Goal: Information Seeking & Learning: Learn about a topic

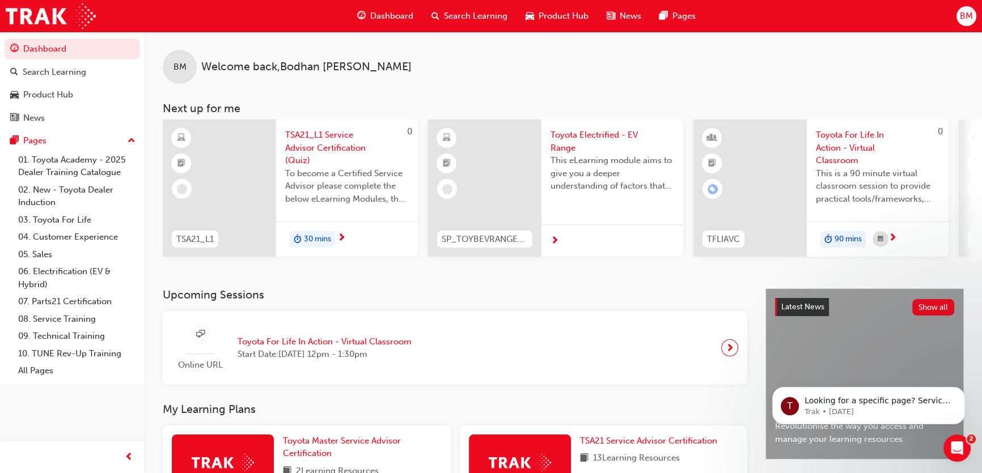
click at [967, 21] on span "BM" at bounding box center [966, 16] width 13 height 13
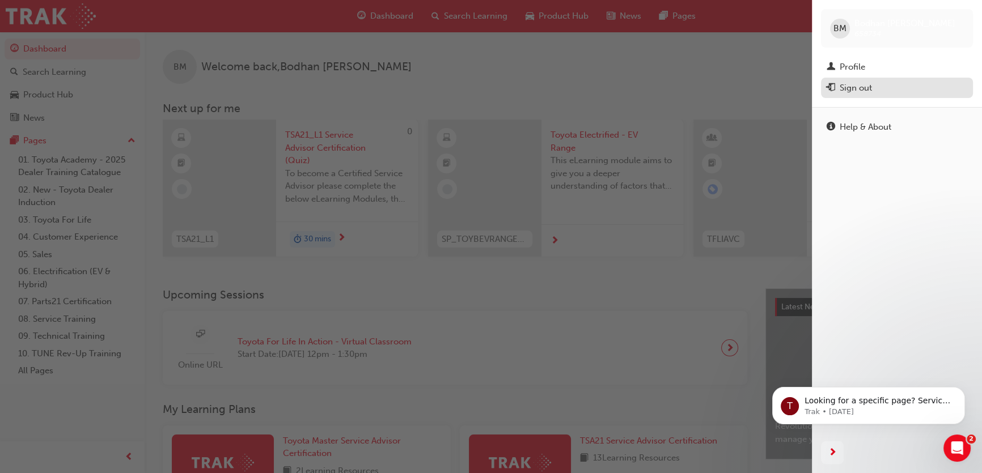
click at [848, 90] on div "Sign out" at bounding box center [855, 88] width 32 height 13
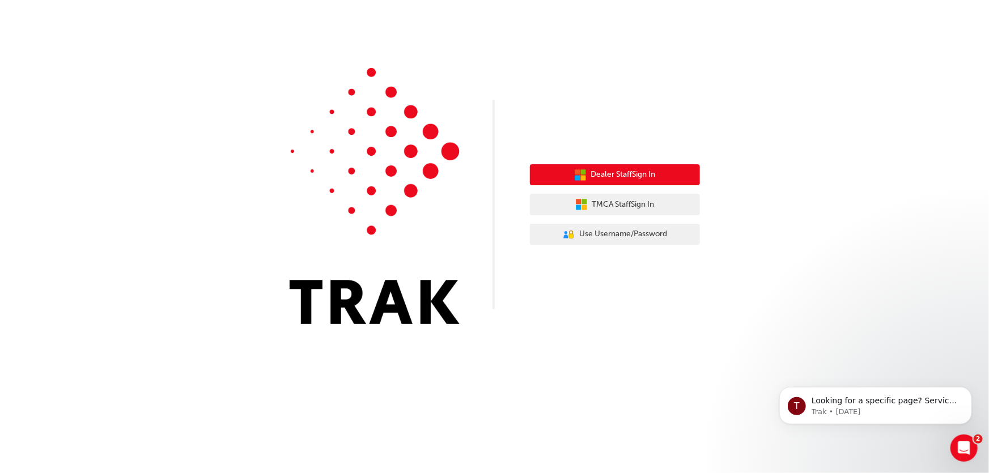
click at [626, 180] on span "Dealer Staff Sign In" at bounding box center [623, 174] width 65 height 13
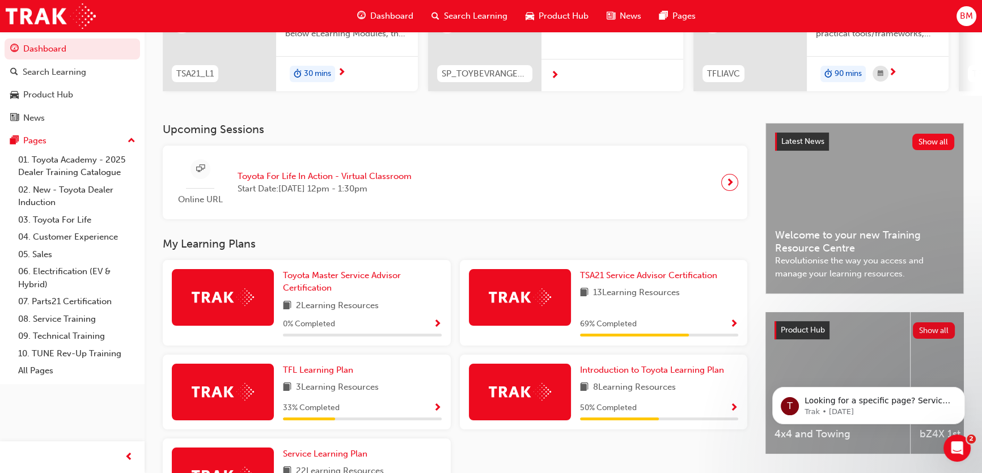
scroll to position [206, 0]
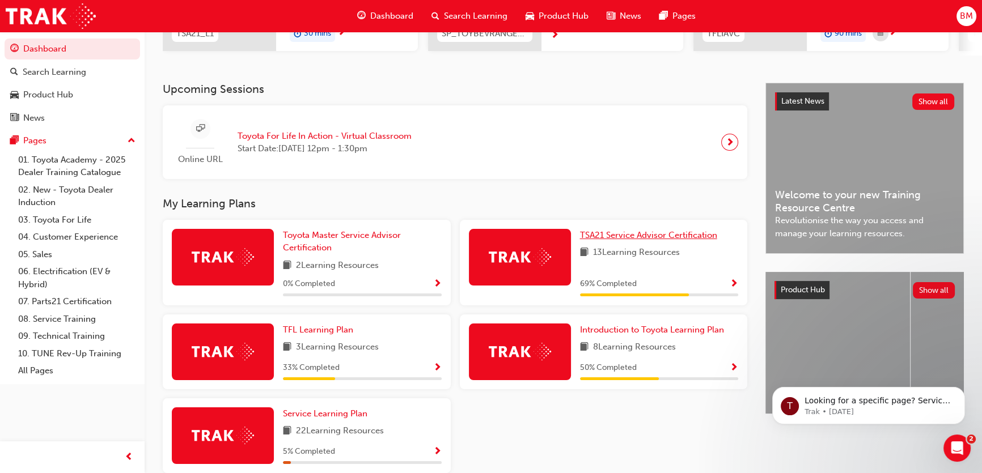
click at [629, 239] on span "TSA21 Service Advisor Certification" at bounding box center [648, 235] width 137 height 10
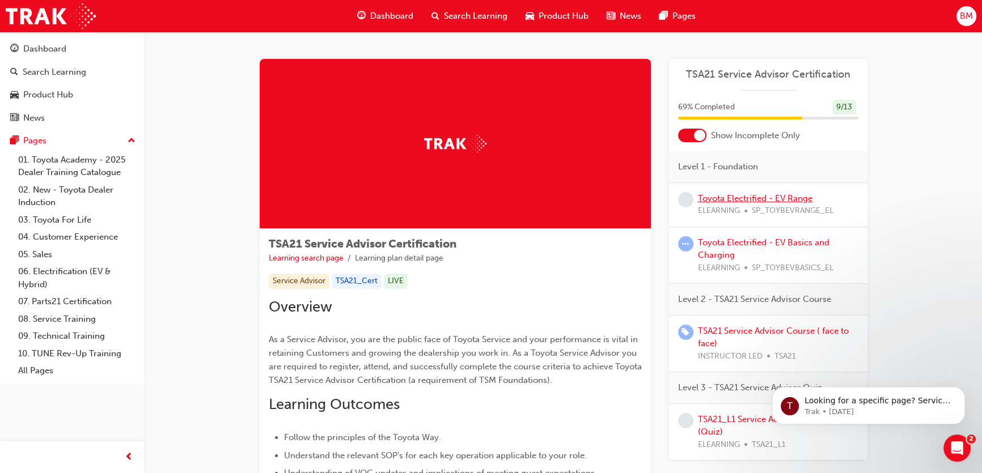
click at [737, 201] on link "Toyota Electrified - EV Range" at bounding box center [755, 198] width 114 height 10
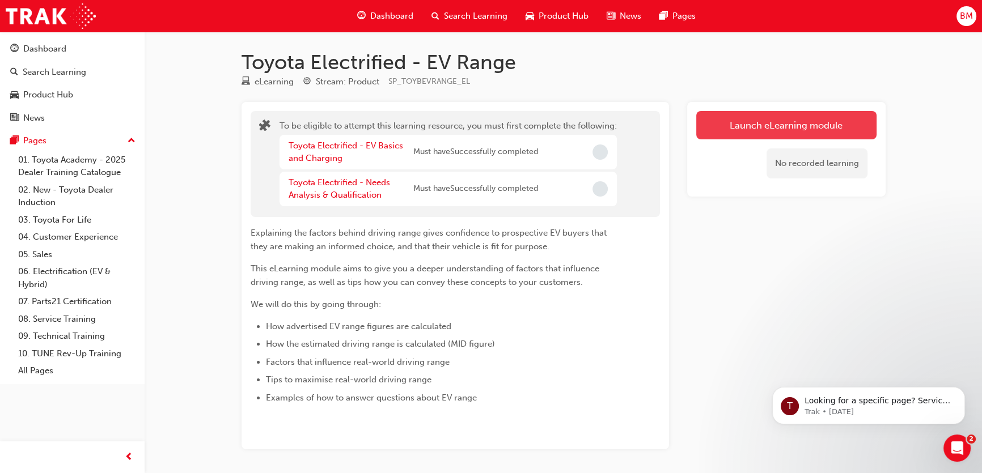
click at [778, 135] on button "Launch eLearning module" at bounding box center [786, 125] width 180 height 28
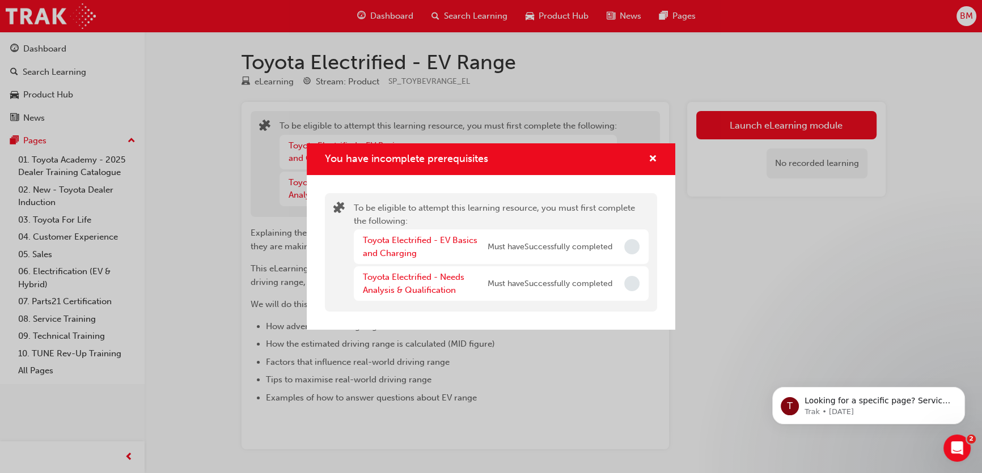
click at [619, 248] on div "Toyota Electrified - EV Basics and Charging Must have Successfully completed" at bounding box center [501, 247] width 295 height 35
click at [648, 155] on span "cross-icon" at bounding box center [652, 160] width 9 height 10
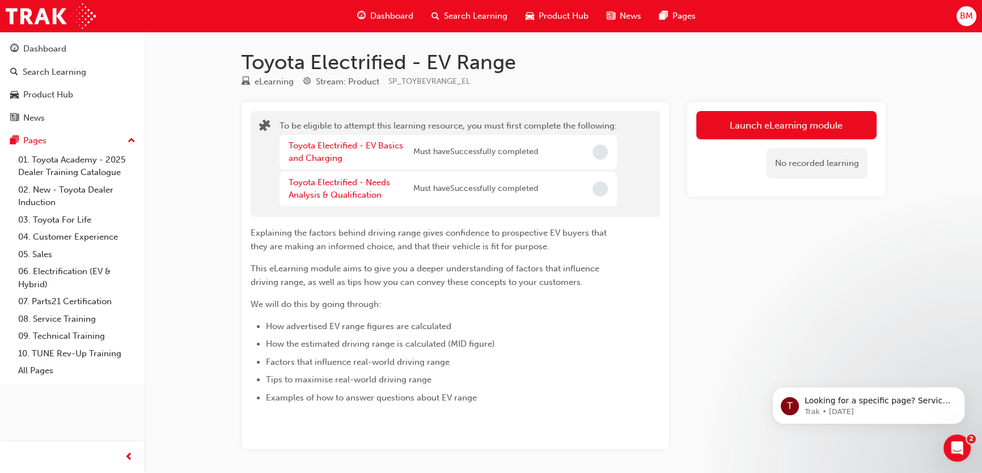
click at [397, 13] on span "Dashboard" at bounding box center [391, 16] width 43 height 13
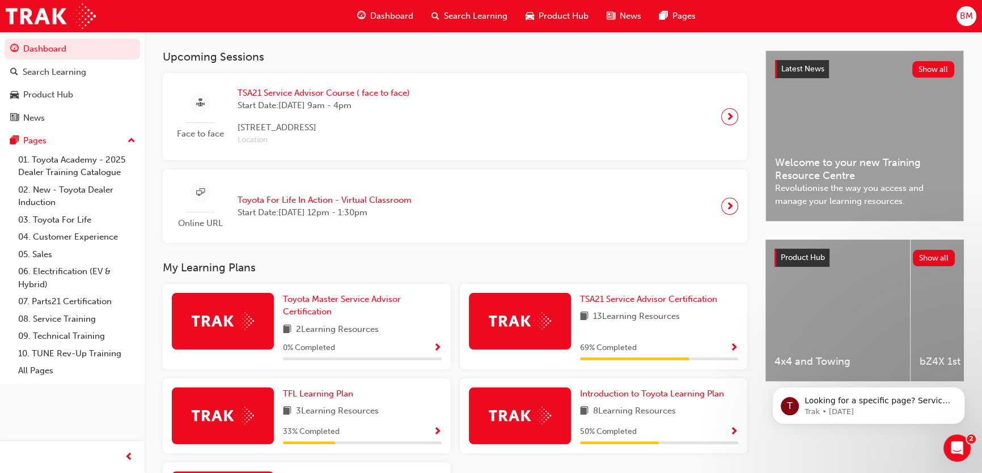
scroll to position [257, 0]
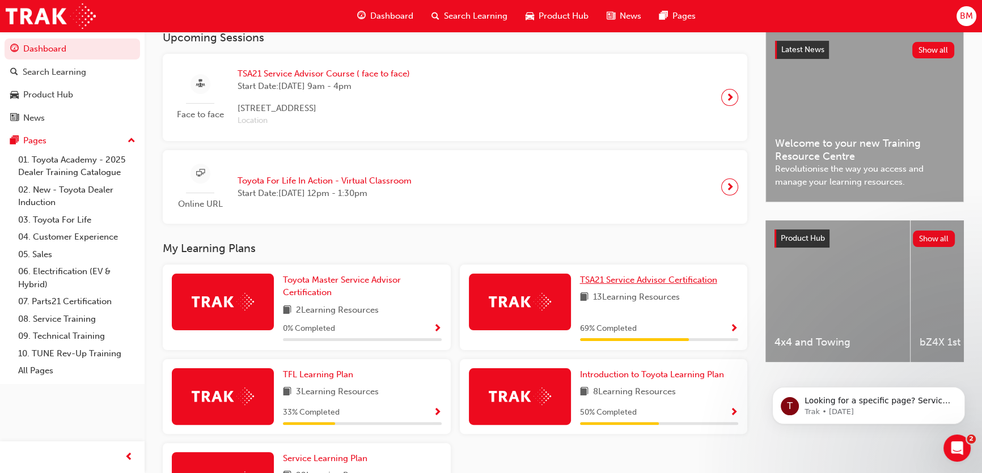
click at [616, 279] on span "TSA21 Service Advisor Certification" at bounding box center [648, 280] width 137 height 10
